Goal: Check status: Check status

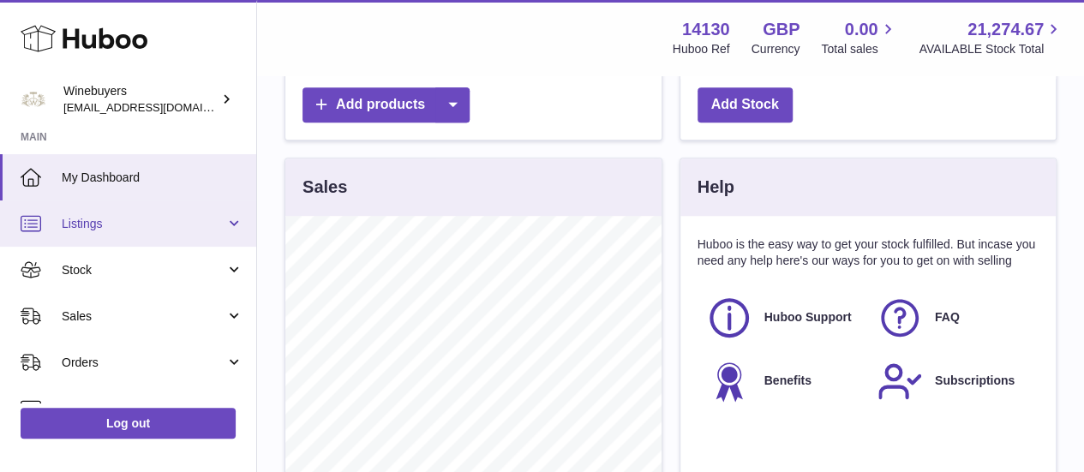
scroll to position [259, 0]
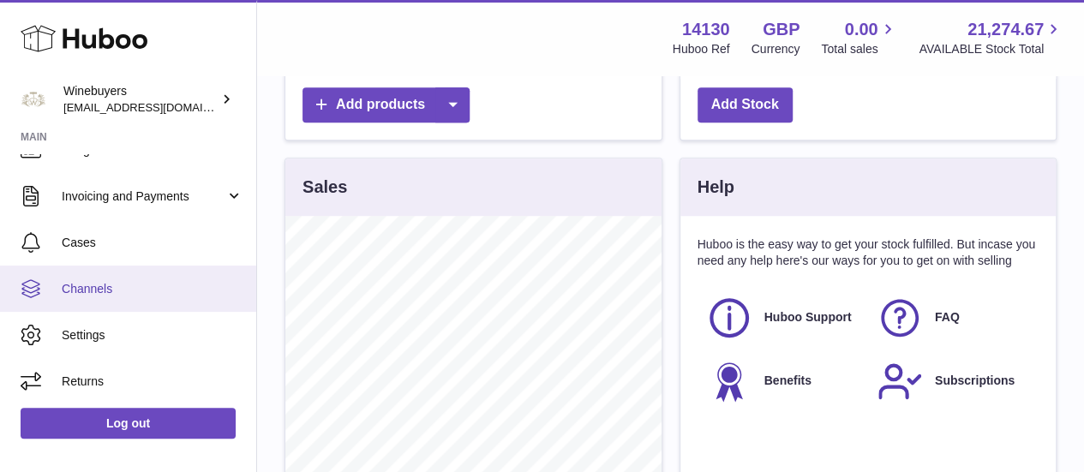
click at [152, 274] on link "Channels" at bounding box center [128, 289] width 256 height 46
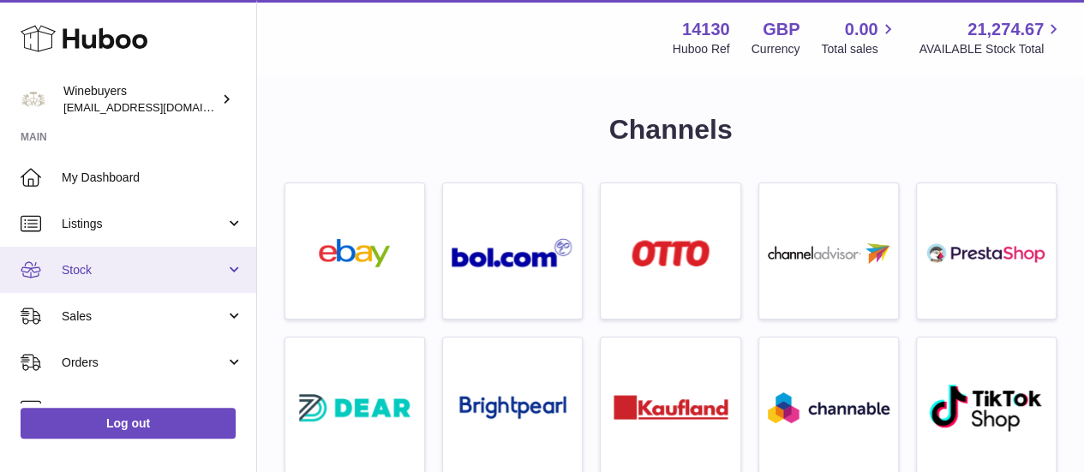
click at [125, 262] on span "Stock" at bounding box center [144, 270] width 164 height 16
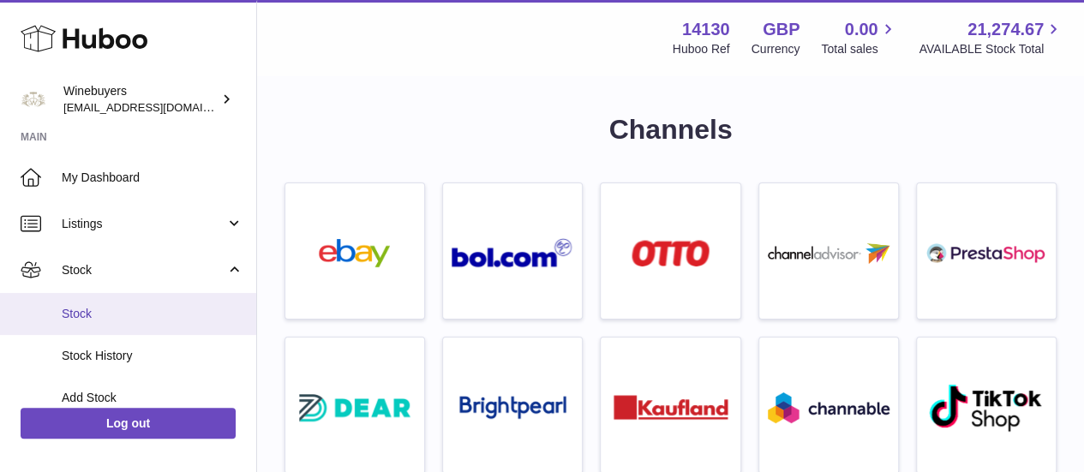
click at [128, 304] on link "Stock" at bounding box center [128, 314] width 256 height 42
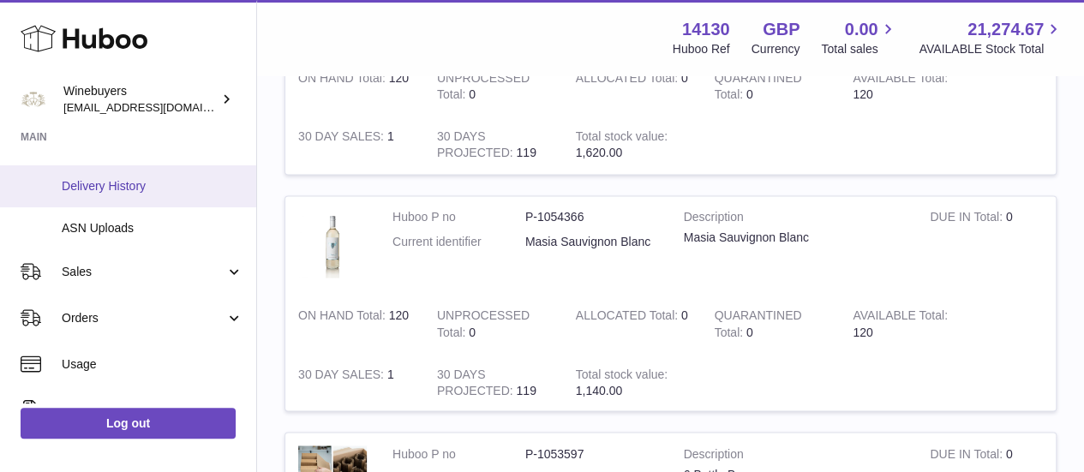
scroll to position [268, 0]
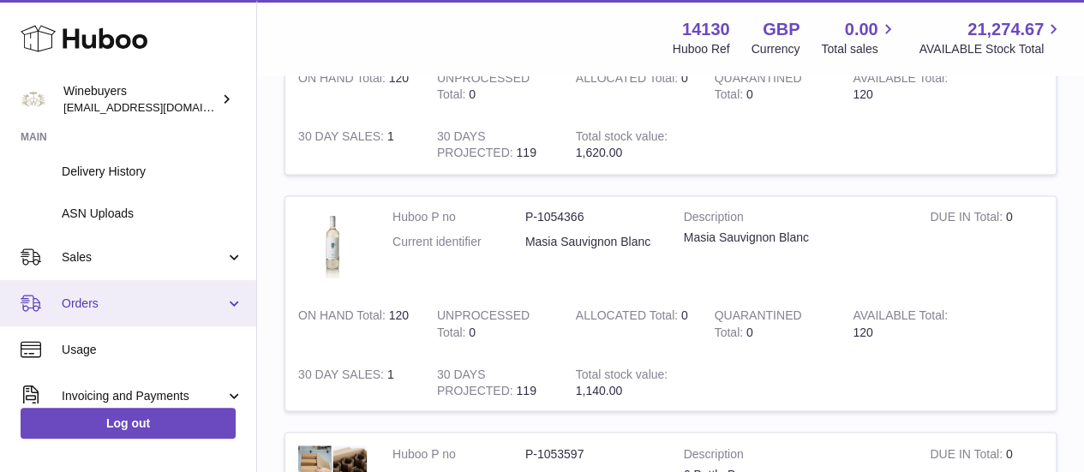
click at [96, 300] on span "Orders" at bounding box center [144, 304] width 164 height 16
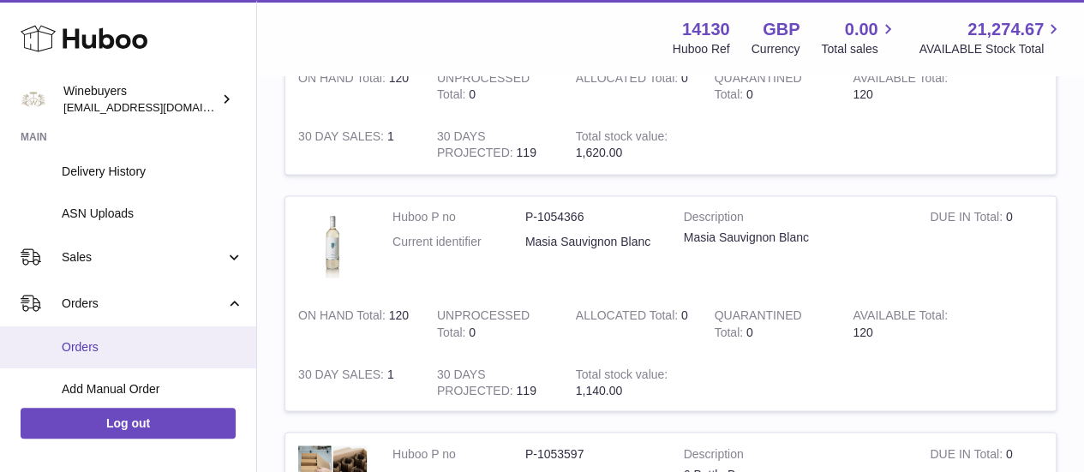
click at [90, 336] on link "Orders" at bounding box center [128, 347] width 256 height 42
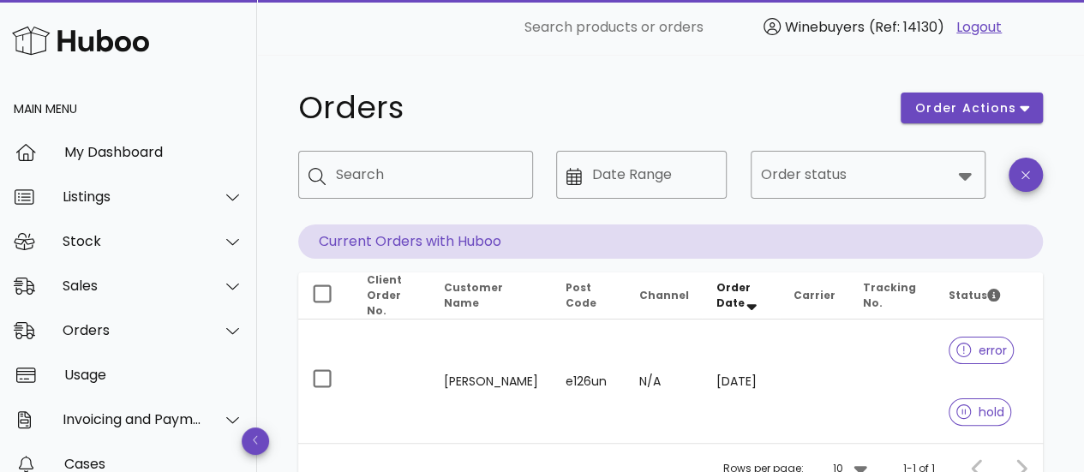
scroll to position [153, 0]
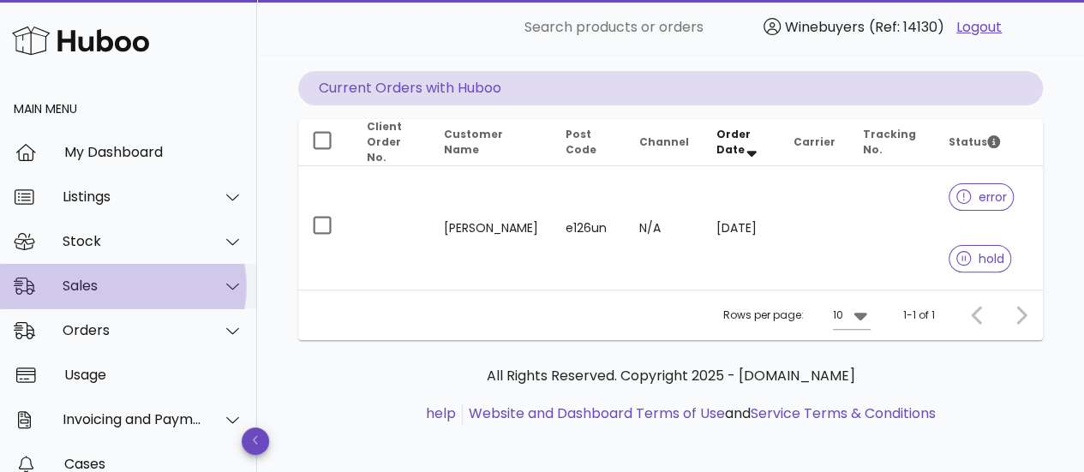
click at [163, 291] on div "Sales" at bounding box center [133, 286] width 140 height 16
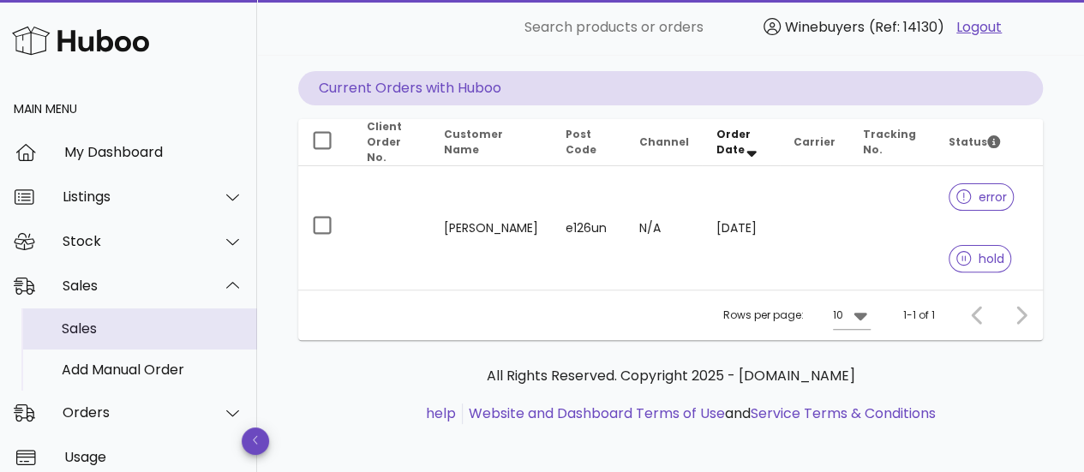
click at [146, 332] on div "Sales" at bounding box center [153, 328] width 182 height 16
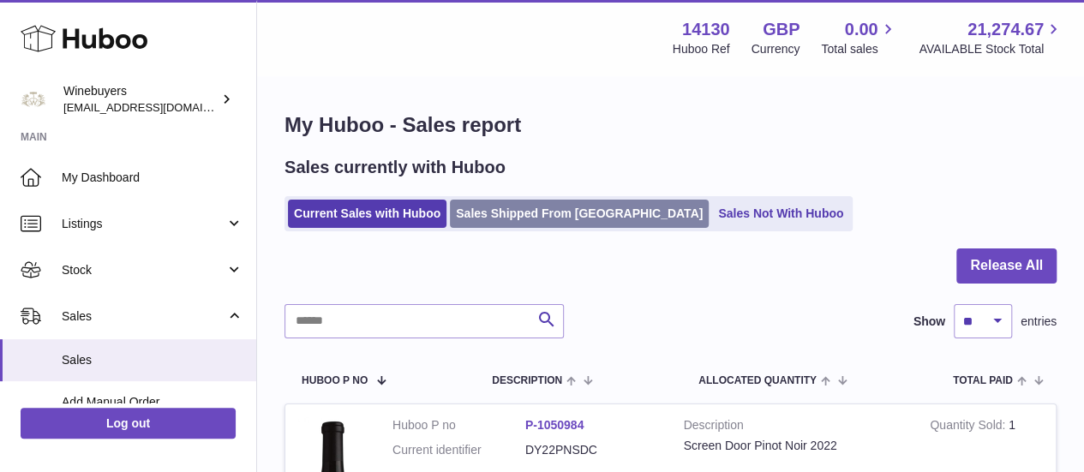
click at [494, 227] on link "Sales Shipped From Huboo" at bounding box center [579, 214] width 259 height 28
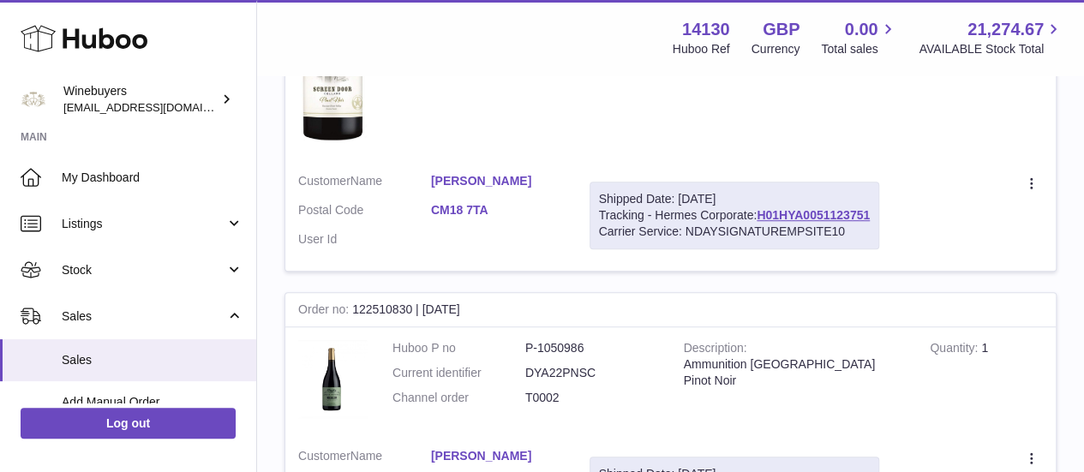
scroll to position [424, 0]
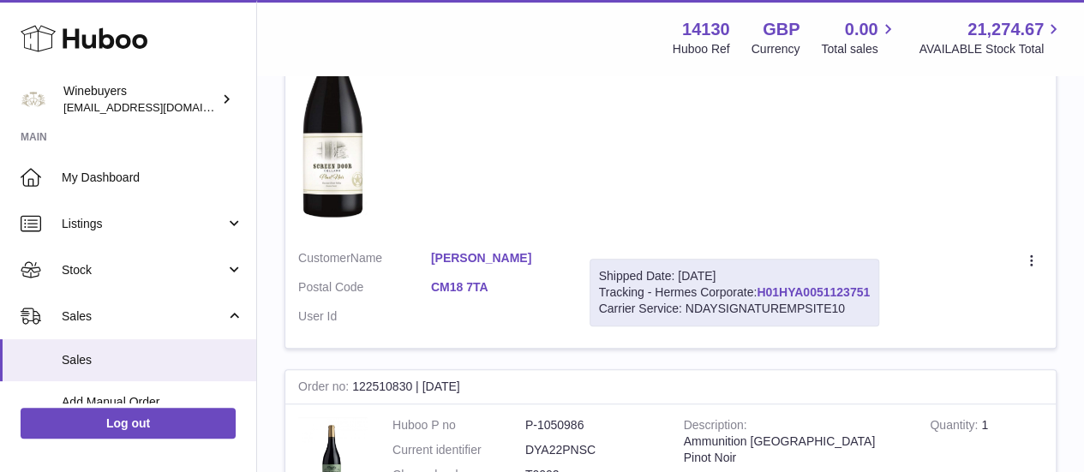
click at [820, 293] on link "H01HYA0051123751" at bounding box center [812, 292] width 113 height 14
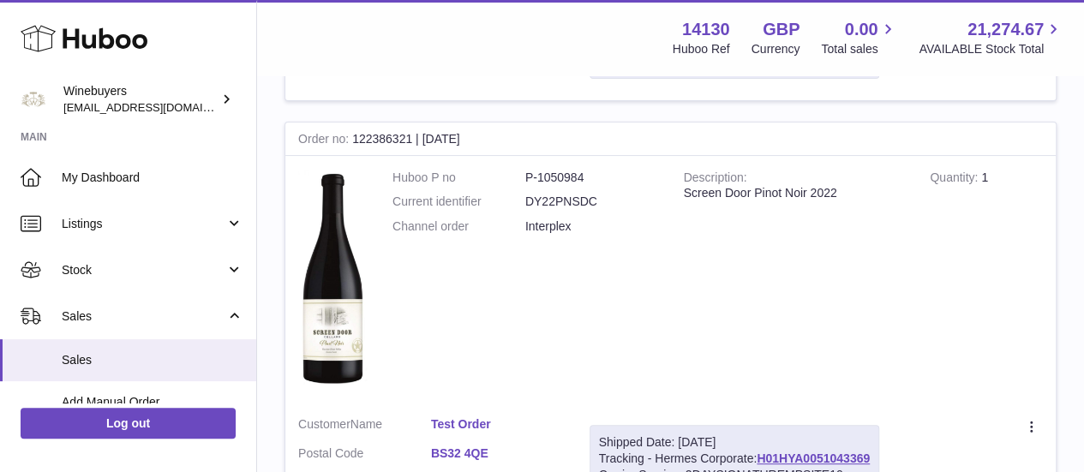
scroll to position [3571, 0]
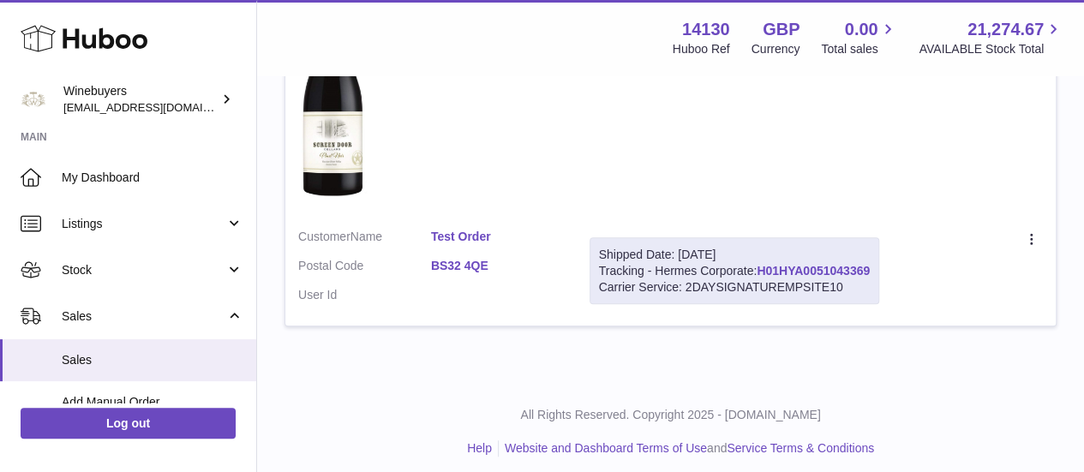
click at [807, 264] on link "H01HYA0051043369" at bounding box center [812, 271] width 113 height 14
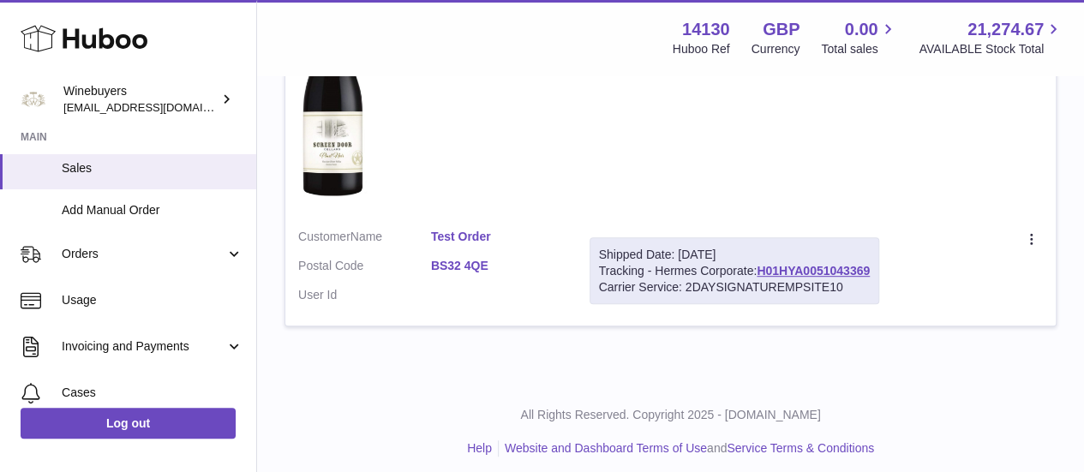
scroll to position [194, 0]
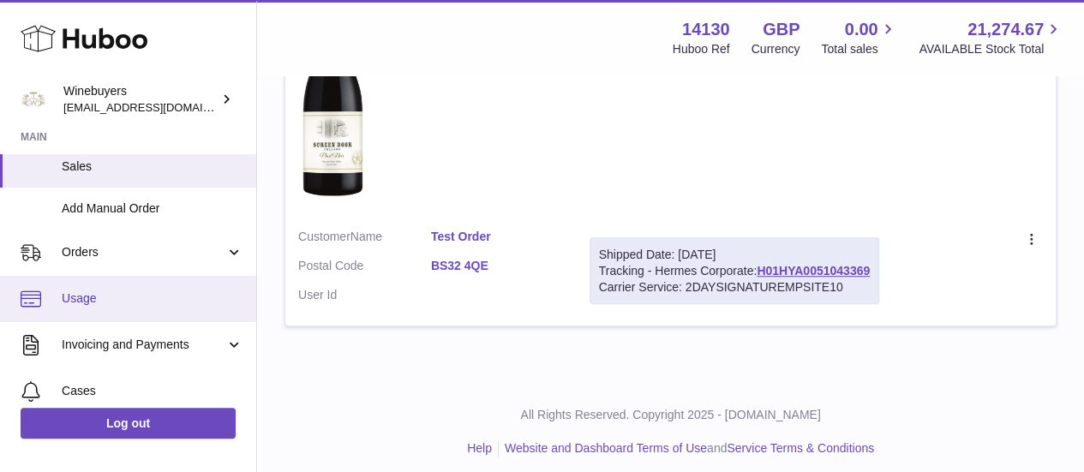
click at [123, 290] on span "Usage" at bounding box center [153, 298] width 182 height 16
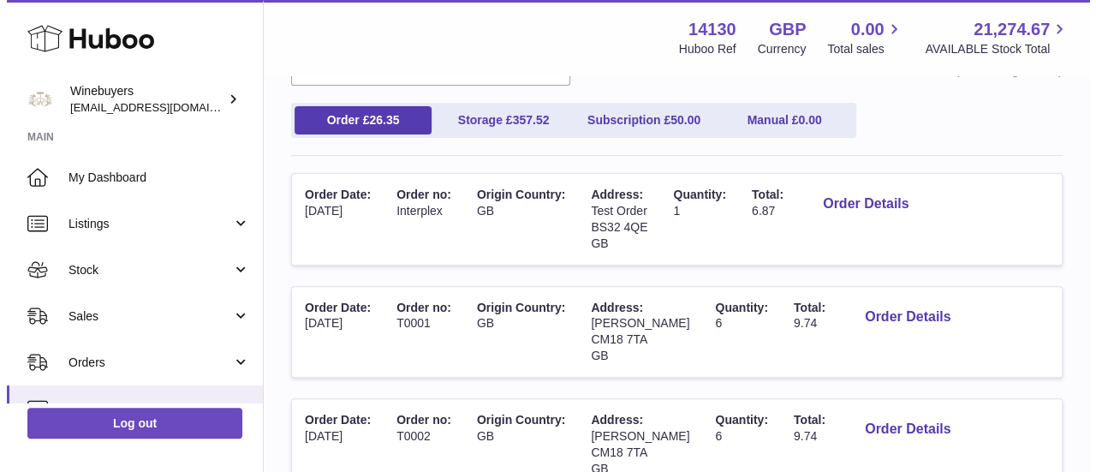
scroll to position [175, 0]
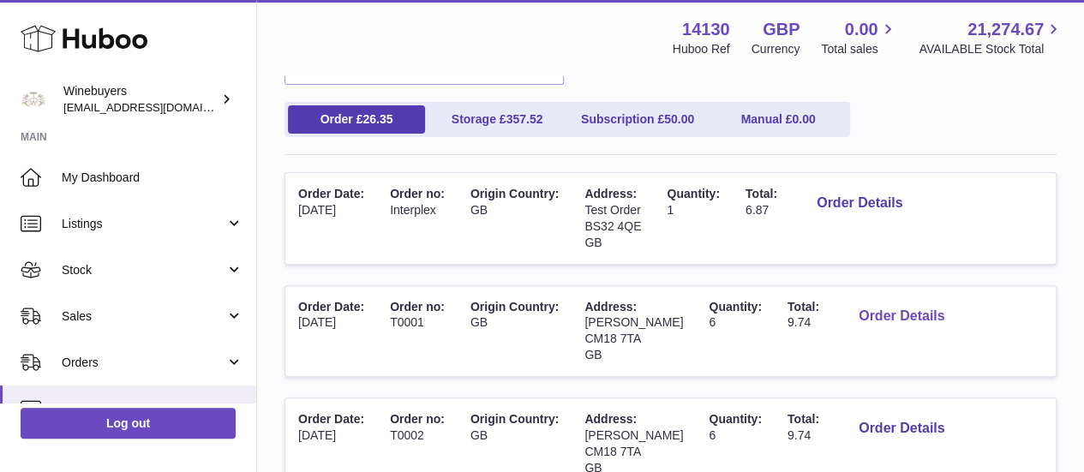
click at [903, 314] on button "Order Details" at bounding box center [901, 316] width 113 height 35
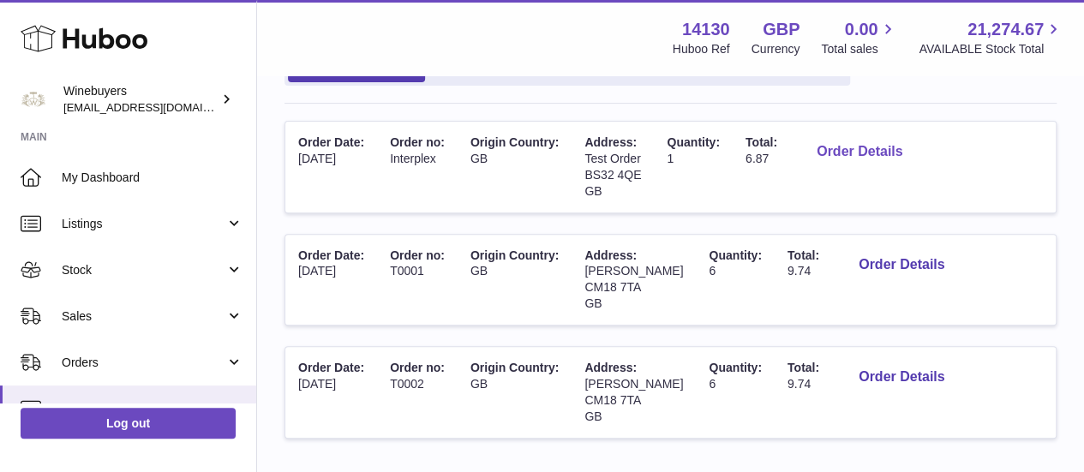
scroll to position [204, 0]
